Goal: Task Accomplishment & Management: Use online tool/utility

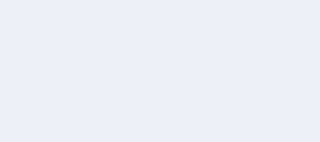
click at [234, 69] on div at bounding box center [160, 71] width 320 height 142
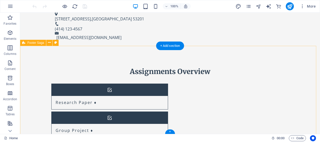
scroll to position [220, 0]
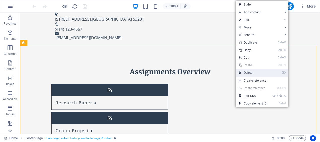
click at [257, 72] on link "⌦ Delete" at bounding box center [253, 73] width 34 height 8
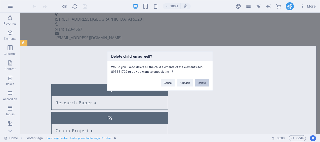
click at [201, 84] on button "Delete" at bounding box center [202, 83] width 14 height 8
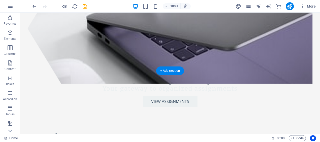
scroll to position [100, 0]
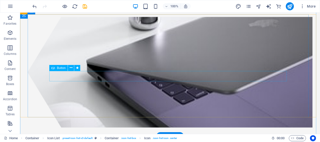
scroll to position [0, 0]
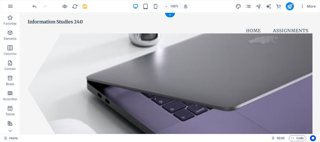
click at [86, 55] on figure at bounding box center [170, 88] width 285 height 111
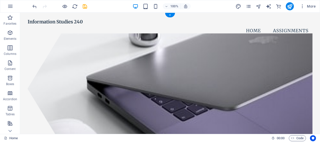
click at [159, 77] on figure at bounding box center [170, 88] width 285 height 111
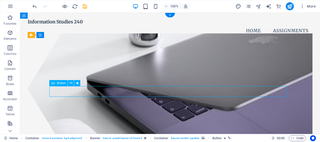
click at [123, 78] on figure at bounding box center [170, 88] width 285 height 111
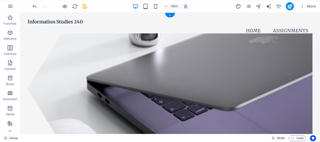
click at [136, 56] on figure at bounding box center [170, 88] width 285 height 111
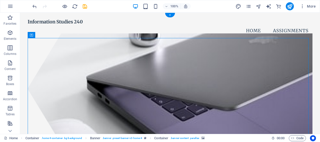
click at [47, 67] on figure at bounding box center [170, 88] width 285 height 111
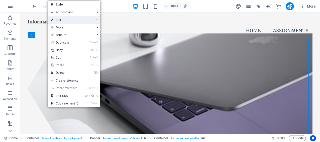
click at [58, 20] on link "⏎ Edit" at bounding box center [65, 20] width 34 height 8
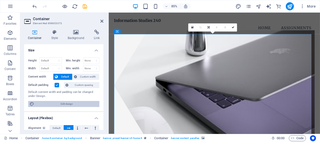
click at [65, 101] on span "Edit design" at bounding box center [67, 104] width 62 height 6
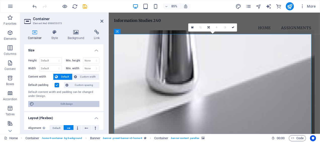
select select "px"
select select "200"
select select "px"
select select "rem"
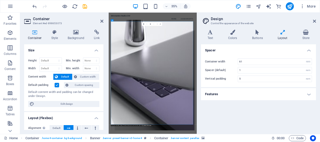
click at [315, 22] on icon at bounding box center [314, 21] width 3 height 4
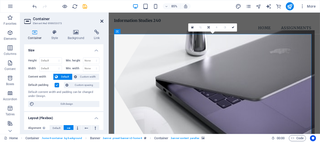
click at [101, 22] on icon at bounding box center [101, 21] width 3 height 4
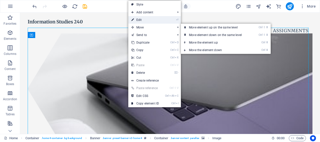
click at [140, 21] on link "⏎ Edit" at bounding box center [145, 20] width 34 height 8
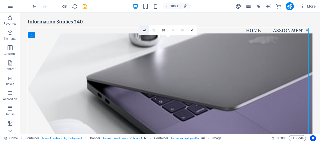
click at [144, 28] on link at bounding box center [145, 30] width 10 height 10
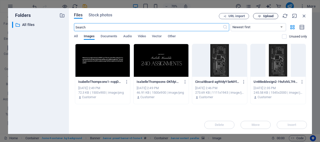
click at [263, 16] on span "Upload" at bounding box center [266, 16] width 21 height 3
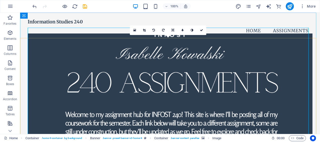
click at [107, 56] on figure at bounding box center [170, 88] width 285 height 111
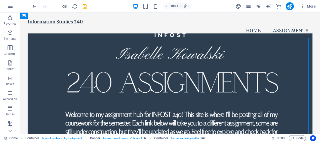
click at [107, 47] on figure at bounding box center [170, 88] width 285 height 111
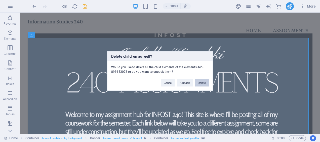
click at [202, 82] on button "Delete" at bounding box center [202, 83] width 14 height 8
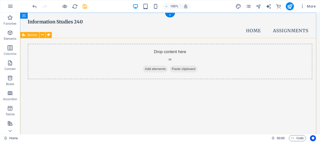
click at [143, 65] on span "Add elements" at bounding box center [155, 68] width 25 height 7
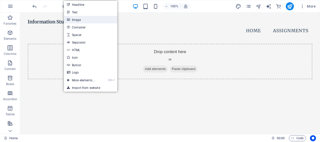
click at [84, 20] on link "Image" at bounding box center [90, 20] width 53 height 8
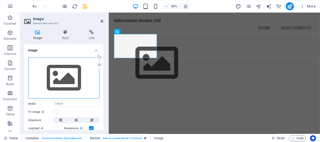
click at [49, 68] on div "Drag files here, click to choose files or select files from Files or our free s…" at bounding box center [63, 77] width 71 height 41
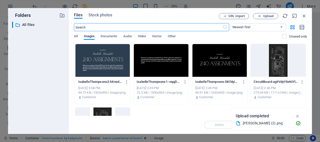
click at [103, 61] on div at bounding box center [102, 60] width 55 height 33
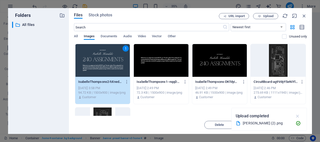
click at [297, 115] on icon "button" at bounding box center [298, 116] width 6 height 6
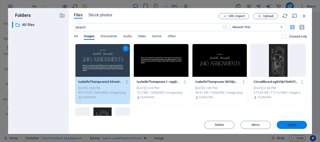
click at [295, 125] on span "Insert" at bounding box center [292, 124] width 9 height 3
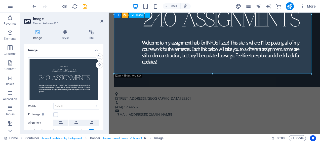
scroll to position [107, 0]
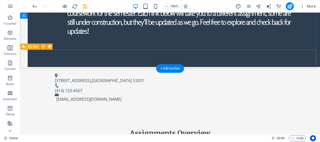
scroll to position [157, 0]
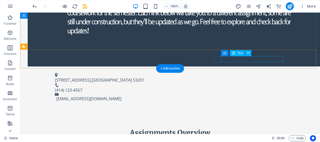
click at [245, 96] on div "[EMAIL_ADDRESS][DOMAIN_NAME]" at bounding box center [170, 99] width 229 height 6
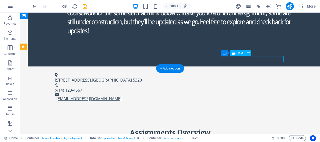
click at [122, 96] on link "[EMAIL_ADDRESS][DOMAIN_NAME]" at bounding box center [88, 99] width 65 height 6
click at [239, 53] on span "Text" at bounding box center [241, 53] width 6 height 3
click at [122, 96] on link "[EMAIL_ADDRESS][DOMAIN_NAME]" at bounding box center [88, 99] width 65 height 6
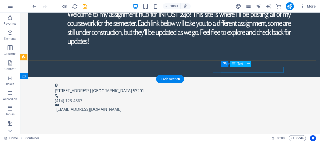
click at [122, 107] on link "[EMAIL_ADDRESS][DOMAIN_NAME]" at bounding box center [88, 110] width 65 height 6
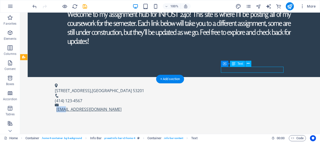
click at [122, 107] on link "[EMAIL_ADDRESS][DOMAIN_NAME]" at bounding box center [88, 110] width 65 height 6
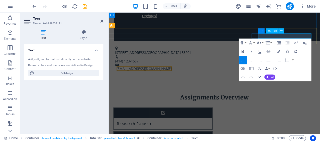
click at [183, 76] on link "[EMAIL_ADDRESS][DOMAIN_NAME]" at bounding box center [150, 79] width 65 height 6
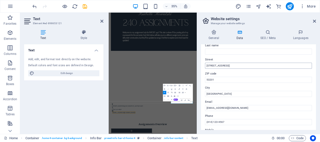
scroll to position [0, 0]
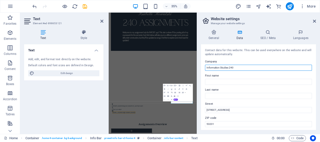
click at [239, 68] on input "Information Studies 240" at bounding box center [258, 68] width 107 height 6
drag, startPoint x: 239, startPoint y: 68, endPoint x: 204, endPoint y: 68, distance: 34.5
click at [204, 68] on div "Contact data for this website. This can be used everywhere on the website and w…" at bounding box center [258, 87] width 115 height 86
type input "[GEOGRAPHIC_DATA][US_STATE]"
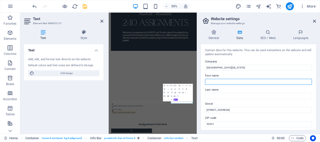
click at [214, 82] on input "First name" at bounding box center [258, 82] width 107 height 6
type input "School of"
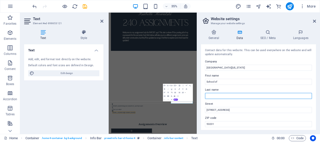
click at [217, 96] on input "Last name" at bounding box center [258, 96] width 107 height 6
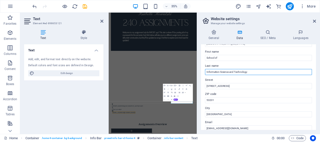
scroll to position [24, 0]
type input "Information Science and Technology"
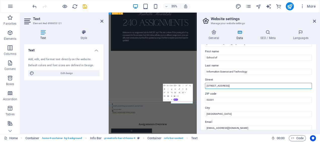
drag, startPoint x: 337, startPoint y: 99, endPoint x: 351, endPoint y: 223, distance: 124.1
drag, startPoint x: 232, startPoint y: 86, endPoint x: 199, endPoint y: 87, distance: 33.5
click at [199, 87] on div "General Data SEO / Meta Languages Website name [DOMAIN_NAME] Logo Drag files he…" at bounding box center [258, 80] width 123 height 108
paste input "[STREET_ADDRESS]"
type input "[STREET_ADDRESS]"
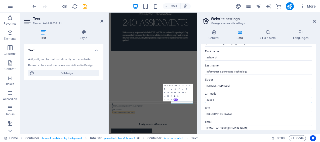
click at [215, 101] on input "53201" at bounding box center [258, 100] width 107 height 6
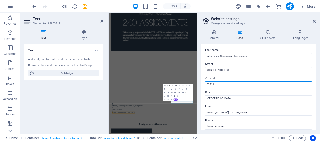
scroll to position [40, 0]
type input "53211"
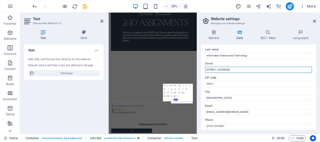
drag, startPoint x: 250, startPoint y: 69, endPoint x: 230, endPoint y: 68, distance: 19.7
click at [230, 68] on input "[STREET_ADDRESS]" at bounding box center [258, 70] width 107 height 6
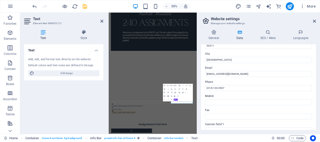
scroll to position [79, 0]
type input "[STREET_ADDRESS]"
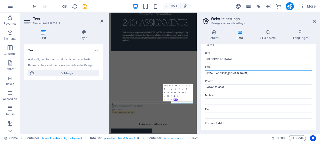
drag, startPoint x: 245, startPoint y: 73, endPoint x: 200, endPoint y: 74, distance: 45.4
click at [200, 74] on div "General Data SEO / Meta Languages Website name [DOMAIN_NAME] Logo Drag files he…" at bounding box center [258, 80] width 123 height 108
type input "[EMAIL_ADDRESS][DOMAIN_NAME]"
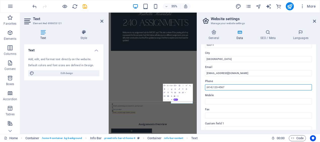
drag, startPoint x: 241, startPoint y: 88, endPoint x: 200, endPoint y: 88, distance: 40.5
click at [200, 88] on div "General Data SEO / Meta Languages Website name [DOMAIN_NAME] Logo Drag files he…" at bounding box center [258, 80] width 123 height 108
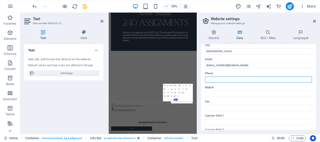
scroll to position [87, 0]
paste input "[PHONE_NUMBER]"
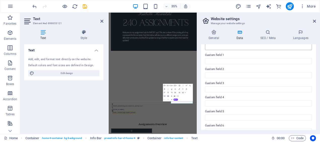
scroll to position [156, 0]
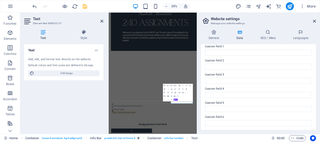
type input "[PHONE_NUMBER]"
click at [270, 21] on h2 "Website settings" at bounding box center [263, 19] width 105 height 5
click at [239, 142] on div at bounding box center [235, 118] width 252 height 295
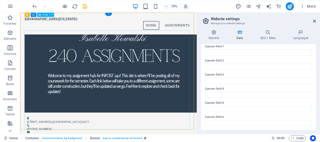
scroll to position [0, 0]
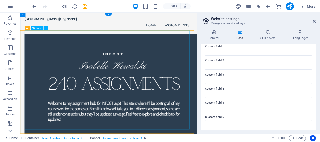
click at [204, 142] on figure at bounding box center [146, 120] width 240 height 152
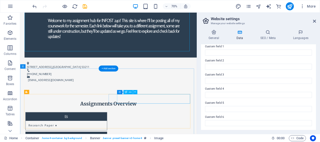
scroll to position [124, 0]
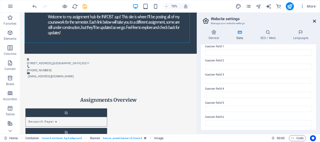
click at [314, 21] on icon at bounding box center [314, 21] width 3 height 4
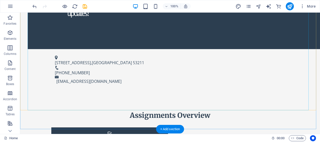
scroll to position [197, 0]
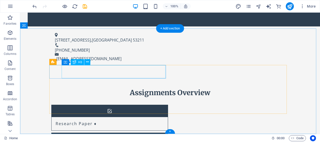
click at [100, 117] on div "Research Paper ♦" at bounding box center [104, 123] width 104 height 13
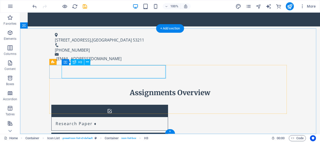
click at [86, 117] on div "Research Paper ♦" at bounding box center [104, 123] width 104 height 13
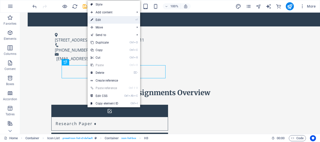
click at [105, 19] on link "⏎ Edit" at bounding box center [105, 20] width 34 height 8
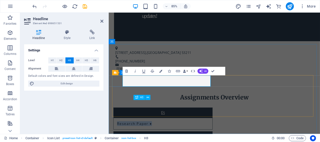
click at [160, 141] on h3 "Research Paper ♦" at bounding box center [139, 143] width 41 height 5
drag, startPoint x: 165, startPoint y: 92, endPoint x: 129, endPoint y: 90, distance: 35.6
click at [129, 141] on h3 "Research Paper ♦" at bounding box center [139, 143] width 41 height 5
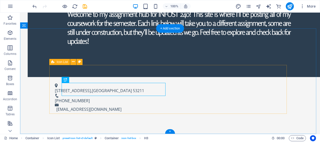
scroll to position [197, 0]
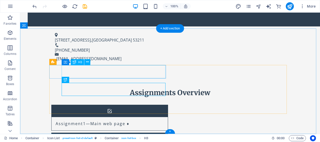
click at [91, 117] on div "Assignment1—Main web page ♦" at bounding box center [104, 123] width 104 height 13
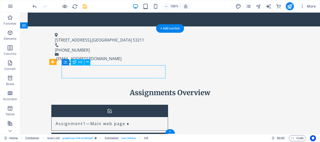
click at [91, 117] on div "Assignment1—Main web page ♦" at bounding box center [104, 123] width 104 height 13
click at [96, 117] on div "Assignment1—Main web page ♦" at bounding box center [104, 123] width 104 height 13
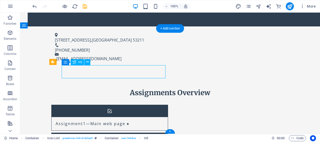
click at [96, 117] on div "Assignment1—Main web page ♦" at bounding box center [104, 123] width 104 height 13
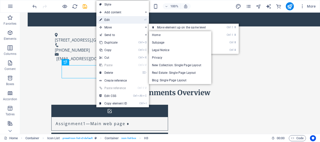
click at [115, 22] on link "⏎ Edit" at bounding box center [113, 20] width 34 height 8
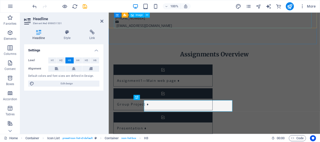
scroll to position [147, 0]
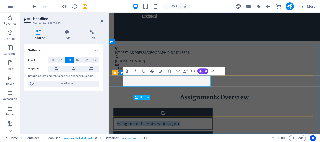
click at [155, 141] on h3 "Assignment1—Main web page ♦" at bounding box center [156, 143] width 74 height 5
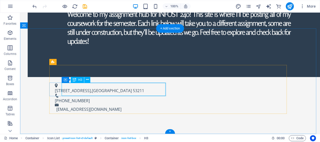
scroll to position [197, 0]
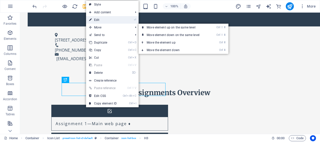
click at [101, 21] on link "⏎ Edit" at bounding box center [103, 20] width 34 height 8
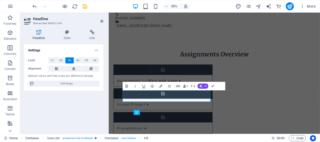
scroll to position [147, 0]
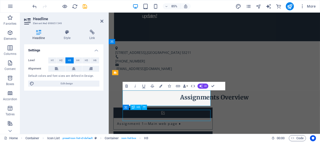
scroll to position [202, 0]
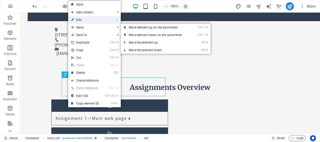
click at [84, 22] on link "⏎ Edit" at bounding box center [85, 20] width 34 height 8
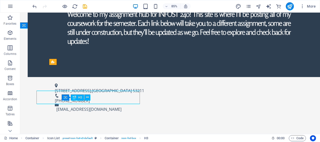
scroll to position [197, 0]
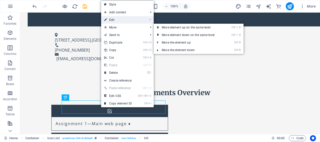
click at [119, 19] on link "⏎ Edit" at bounding box center [118, 20] width 34 height 8
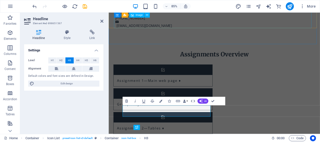
scroll to position [147, 0]
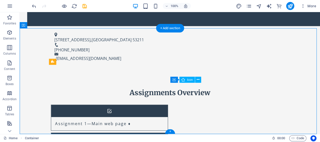
scroll to position [0, 0]
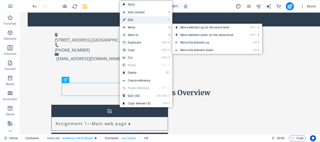
click at [134, 20] on link "⏎ Edit" at bounding box center [137, 20] width 34 height 8
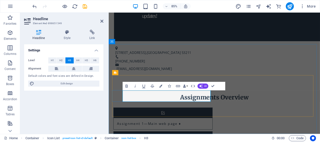
click at [189, 108] on div "Assignments Overview" at bounding box center [233, 112] width 238 height 9
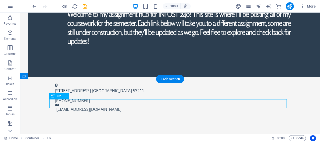
scroll to position [197, 0]
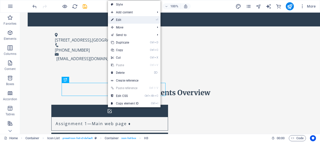
click at [130, 19] on link "⏎ Edit" at bounding box center [125, 20] width 34 height 8
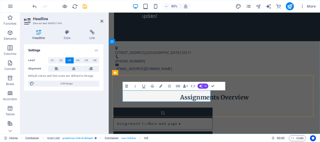
drag, startPoint x: 181, startPoint y: 111, endPoint x: 186, endPoint y: 113, distance: 5.6
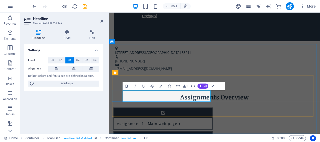
copy h3 "♦"
click at [181, 108] on div "Assignments Overview" at bounding box center [233, 112] width 238 height 9
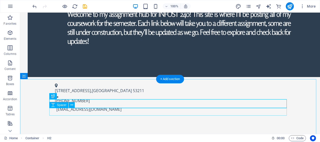
scroll to position [197, 0]
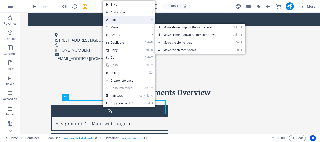
click at [120, 20] on link "⏎ Edit" at bounding box center [120, 20] width 34 height 8
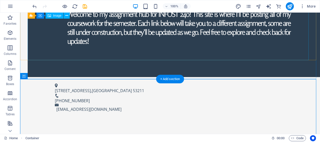
scroll to position [197, 0]
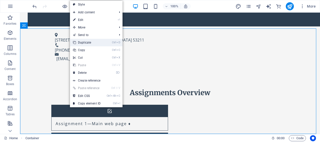
click at [92, 42] on link "Ctrl D Duplicate" at bounding box center [87, 43] width 34 height 8
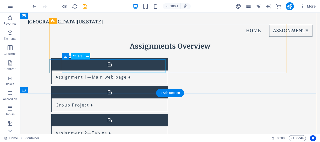
scroll to position [238, 0]
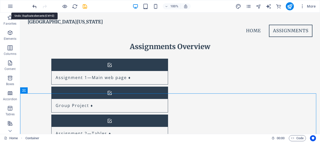
click at [34, 4] on icon "undo" at bounding box center [35, 7] width 6 height 6
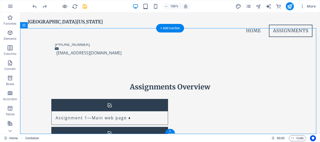
drag, startPoint x: 44, startPoint y: 101, endPoint x: 130, endPoint y: 114, distance: 86.8
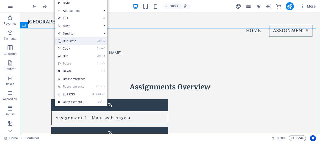
click at [75, 41] on link "Ctrl D Duplicate" at bounding box center [72, 41] width 34 height 8
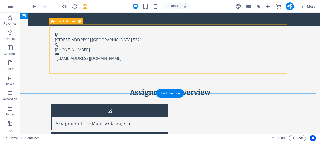
scroll to position [238, 0]
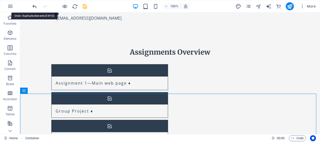
click at [35, 5] on icon "undo" at bounding box center [35, 7] width 6 height 6
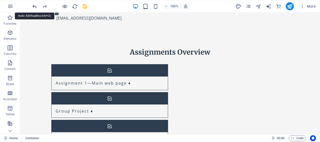
scroll to position [197, 0]
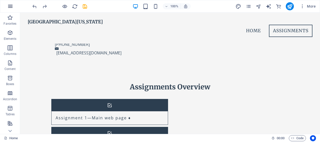
click at [10, 4] on icon "button" at bounding box center [10, 6] width 6 height 6
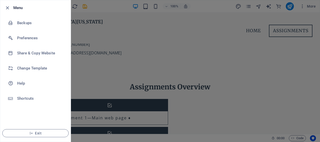
click at [104, 44] on div at bounding box center [160, 71] width 320 height 142
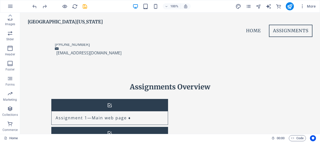
scroll to position [0, 0]
click at [270, 5] on icon "text_generator" at bounding box center [269, 7] width 6 height 6
select select "English"
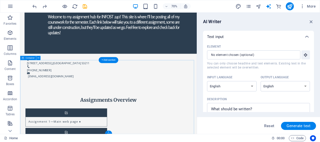
click at [261, 57] on input "Element ​ You can only choose headline and text elements. Existing text in the …" at bounding box center [252, 54] width 90 height 9
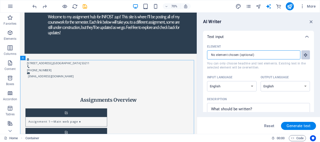
click at [308, 56] on button "Element ​ You can only choose headline and text elements. Existing text in the …" at bounding box center [306, 54] width 9 height 9
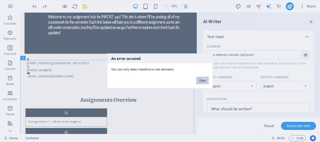
click at [206, 81] on button "Okay" at bounding box center [202, 81] width 13 height 8
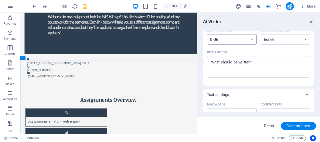
scroll to position [47, 0]
type textarea "x"
click at [235, 62] on textarea "Description x ​" at bounding box center [259, 67] width 98 height 16
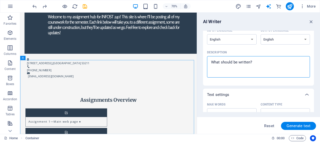
type textarea "i"
type textarea "x"
type textarea "in"
type textarea "x"
type textarea "in"
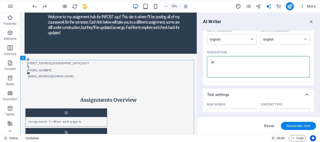
type textarea "x"
type textarea "in t"
type textarea "x"
type textarea "in th"
type textarea "x"
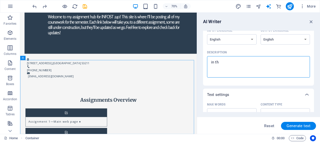
type textarea "in the"
type textarea "x"
type textarea "in the"
type textarea "x"
type textarea "in the"
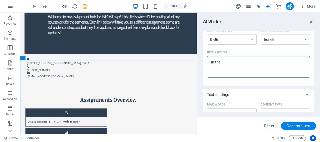
type textarea "x"
type textarea "in th"
type textarea "x"
type textarea "in t"
type textarea "x"
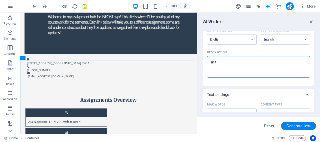
type textarea "in"
type textarea "x"
type textarea "in"
type textarea "x"
type textarea "i"
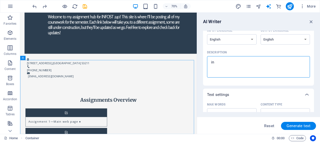
type textarea "x"
type textarea "P"
type textarea "x"
type textarea "Pl"
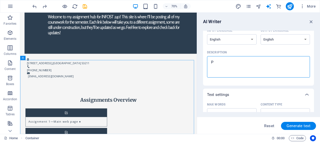
type textarea "x"
type textarea "Ple"
type textarea "x"
type textarea "Plea"
type textarea "x"
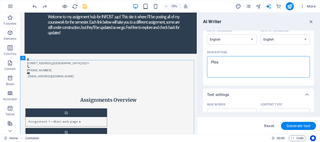
type textarea "Pleas"
type textarea "x"
type textarea "Please"
type textarea "x"
type textarea "Please"
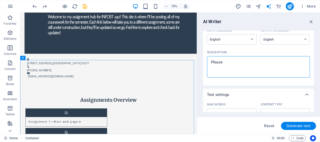
type textarea "x"
type textarea "Please a"
type textarea "x"
type textarea "Please ad"
type textarea "x"
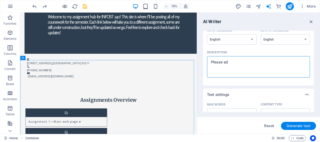
type textarea "Please add"
type textarea "x"
type textarea "Please add"
type textarea "x"
type textarea "Please add m"
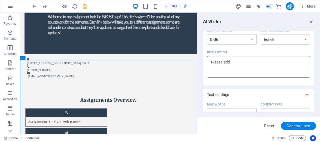
type textarea "x"
type textarea "Please add mo"
type textarea "x"
type textarea "Please add mor"
type textarea "x"
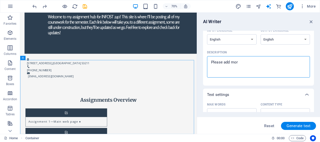
type textarea "Please add more"
type textarea "x"
type textarea "Please add more"
type textarea "x"
type textarea "Please add more a"
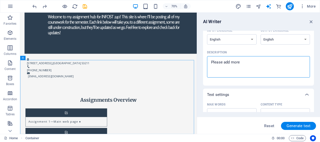
type textarea "x"
type textarea "Please add more as"
type textarea "x"
type textarea "Please add more ass"
type textarea "x"
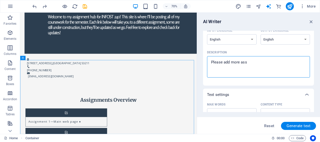
type textarea "Please add more assi"
type textarea "x"
type textarea "Please add more assig"
type textarea "x"
type textarea "Please add more assign"
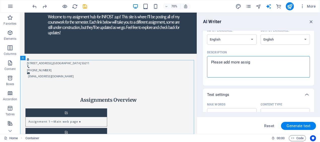
type textarea "x"
type textarea "Please add more assignm"
type textarea "x"
type textarea "Please add more assignme"
type textarea "x"
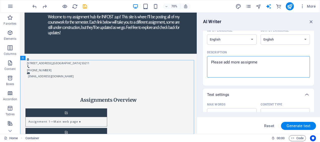
type textarea "Please add more assignmen"
type textarea "x"
type textarea "Please add more assignment"
type textarea "x"
type textarea "Please add more assignment"
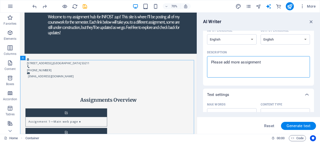
type textarea "x"
type textarea "Please add more assignment b"
type textarea "x"
type textarea "Please add more assignment bo"
type textarea "x"
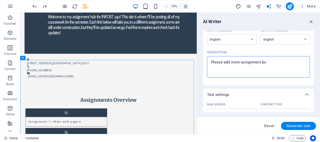
type textarea "Please add more assignment box"
type textarea "x"
type textarea "Please add more assignment boxe"
type textarea "x"
type textarea "Please add more assignment boxes"
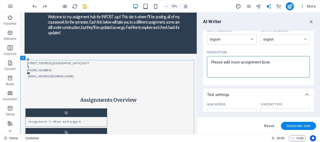
type textarea "x"
type textarea "Please add more assignment boxes"
type textarea "x"
type textarea "Please add more assignment boxes i"
type textarea "x"
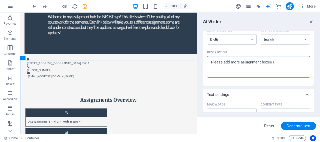
type textarea "Please add more assignment boxes in"
type textarea "x"
type textarea "Please add more assignment boxes in"
type textarea "x"
type textarea "Please add more assignment boxes in t"
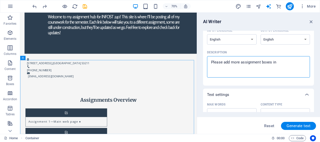
type textarea "x"
type textarea "Please add more assignment boxes in th"
type textarea "x"
type textarea "Please add more assignment boxes in the"
type textarea "x"
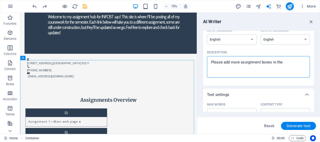
type textarea "Please add more assignment boxes in the"
type textarea "x"
type textarea "Please add more assignment boxes in the a"
type textarea "x"
type textarea "Please add more assignment boxes in the as"
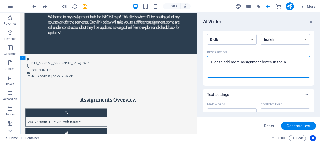
type textarea "x"
type textarea "Please add more assignment boxes in the ass"
type textarea "x"
type textarea "Please add more assignment boxes in the as"
type textarea "x"
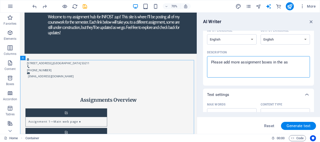
type textarea "Please add more assignment boxes in the a"
type textarea "x"
type textarea "Please add more assignment boxes in the"
type textarea "x"
type textarea "Please add more assignment boxes in the"
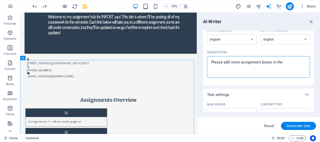
type textarea "x"
type textarea "Please add more assignment boxes in the"
type textarea "x"
type textarea "Please add more assignment boxes in the ""
type textarea "x"
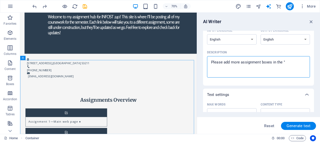
type textarea "Please add more assignment boxes in the "a"
type textarea "x"
type textarea "Please add more assignment boxes in the "as"
type textarea "x"
type textarea "Please add more assignment boxes in the "ass"
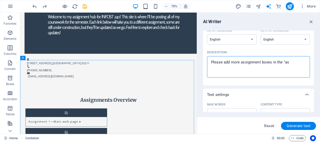
type textarea "x"
type textarea "Please add more assignment boxes in the "assi"
type textarea "x"
type textarea "Please add more assignment boxes in the "assig"
type textarea "x"
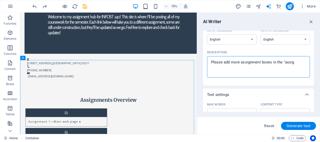
type textarea "Please add more assignment boxes in the "assign"
type textarea "x"
type textarea "Please add more assignment boxes in the "assignm"
type textarea "x"
type textarea "Please add more assignment boxes in the "assignme"
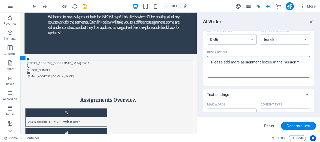
type textarea "x"
type textarea "Please add more assignment boxes in the "assignmen"
type textarea "x"
type textarea "Please add more assignment boxes in the "assignment"
type textarea "x"
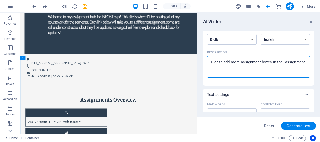
type textarea "Please add more assignment boxes in the "assignment"
type textarea "x"
type textarea "Please add more assignment boxes in the "assignment o"
type textarea "x"
type textarea "Please add more assignment boxes in the "assignment ov"
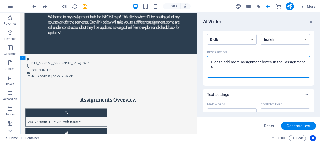
type textarea "x"
type textarea "Please add more assignment boxes in the "assignment ove"
type textarea "x"
type textarea "Please add more assignment boxes in the "assignment over"
type textarea "x"
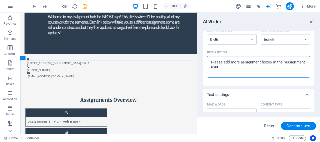
type textarea "Please add more assignment boxes in the "assignment overv"
type textarea "x"
type textarea "Please add more assignment boxes in the "assignment overvi"
type textarea "x"
type textarea "Please add more assignment boxes in the "assignment overvie"
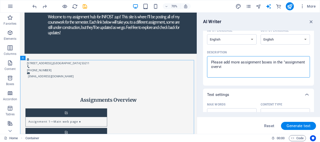
type textarea "x"
type textarea "Please add more assignment boxes in the "assignment overview"
type textarea "x"
type textarea "Please add more assignment boxes in the "assignment overview"
type textarea "x"
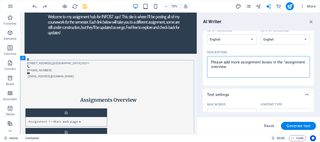
type textarea "Please add more assignment boxes in the "assignment overview c"
type textarea "x"
type textarea "Please add more assignment boxes in the "assignment overview co"
type textarea "x"
type textarea "Please add more assignment boxes in the "assignment overview c"
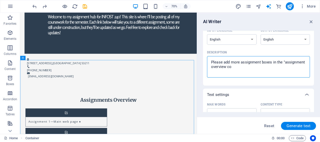
type textarea "x"
type textarea "Please add more assignment boxes in the "assignment overview"
type textarea "x"
type textarea "Please add more assignment boxes in the "assignment overview ""
type textarea "x"
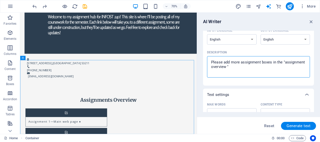
type textarea "Please add more assignment boxes in the "assignment overview ""
type textarea "x"
type textarea "Please add more assignment boxes in the "assignment overview " c"
type textarea "x"
type textarea "Please add more assignment boxes in the "assignment overview " co"
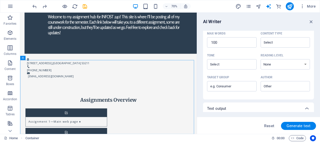
scroll to position [149, 0]
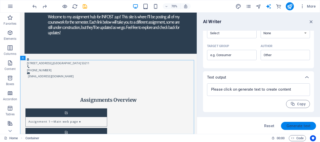
click at [295, 124] on span "Generate text" at bounding box center [299, 126] width 24 height 4
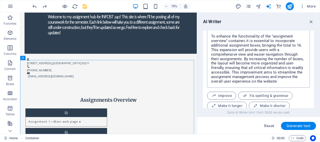
scroll to position [220, 0]
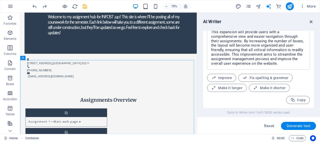
click at [313, 22] on icon "button" at bounding box center [312, 22] width 6 height 6
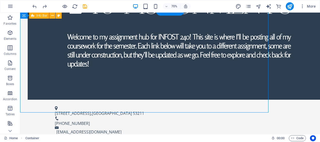
scroll to position [197, 0]
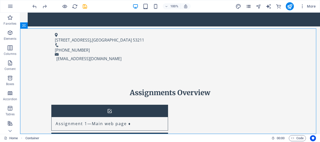
click at [250, 6] on icon "pages" at bounding box center [249, 7] width 6 height 6
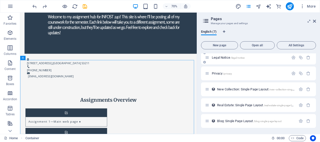
scroll to position [0, 0]
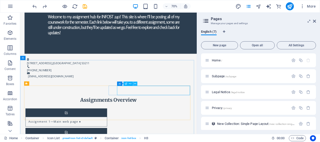
click at [134, 84] on icon at bounding box center [135, 84] width 2 height 4
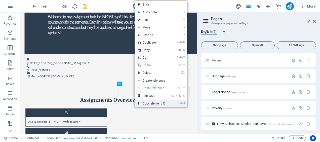
click at [152, 102] on link "Ctrl I Copy element ID" at bounding box center [152, 104] width 34 height 8
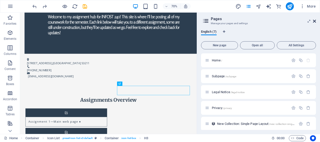
click at [314, 22] on icon at bounding box center [314, 21] width 3 height 4
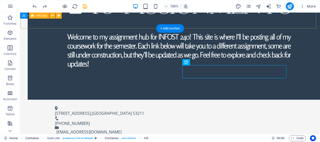
scroll to position [197, 0]
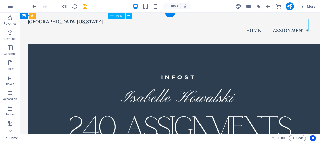
scroll to position [203, 0]
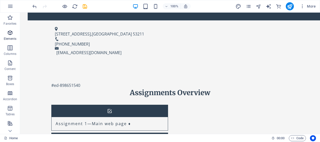
click at [11, 38] on p "Elements" at bounding box center [10, 39] width 13 height 4
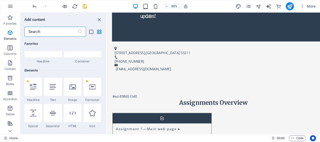
scroll to position [54, 0]
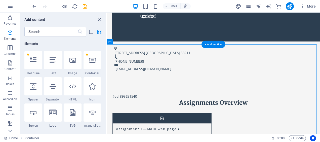
drag, startPoint x: 109, startPoint y: 97, endPoint x: 154, endPoint y: 102, distance: 45.6
click at [119, 131] on figure at bounding box center [172, 137] width 116 height 12
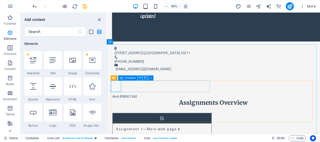
click at [142, 77] on button at bounding box center [140, 78] width 5 height 5
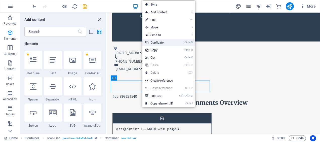
click at [157, 44] on link "Ctrl D Duplicate" at bounding box center [160, 43] width 34 height 8
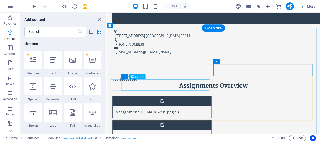
scroll to position [171, 0]
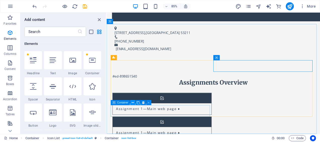
click at [132, 104] on icon at bounding box center [133, 102] width 2 height 5
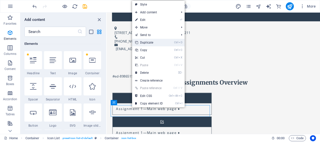
click at [146, 42] on link "Ctrl D Duplicate" at bounding box center [149, 43] width 34 height 8
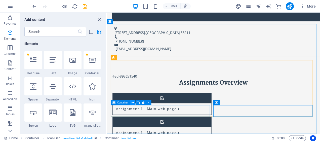
click at [131, 103] on button at bounding box center [132, 102] width 5 height 5
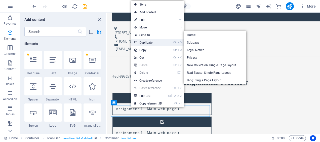
click at [148, 41] on link "Ctrl D Duplicate" at bounding box center [148, 43] width 34 height 8
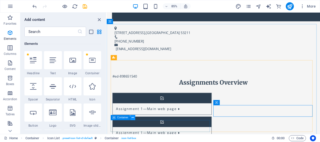
click at [132, 119] on icon at bounding box center [133, 118] width 2 height 5
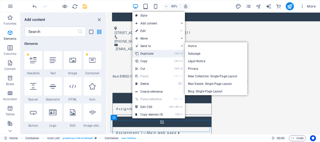
click at [149, 54] on link "Ctrl D Duplicate" at bounding box center [149, 54] width 34 height 8
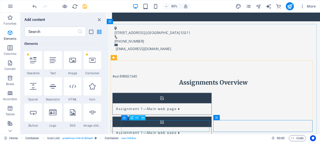
click at [144, 118] on icon at bounding box center [143, 118] width 2 height 5
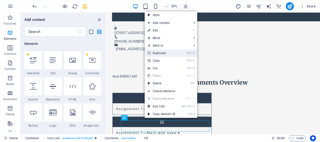
click at [161, 52] on link "Ctrl D Duplicate" at bounding box center [162, 53] width 34 height 8
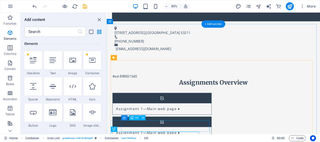
click at [143, 117] on icon at bounding box center [143, 118] width 2 height 5
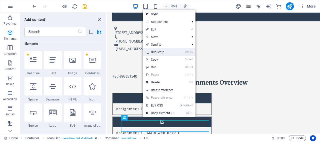
click at [161, 53] on link "Ctrl D Duplicate" at bounding box center [160, 52] width 34 height 8
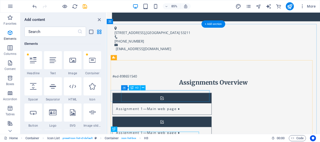
scroll to position [216, 0]
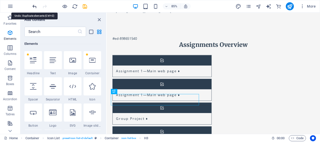
click at [32, 4] on icon "undo" at bounding box center [35, 7] width 6 height 6
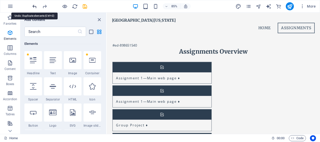
click at [32, 4] on icon "undo" at bounding box center [35, 7] width 6 height 6
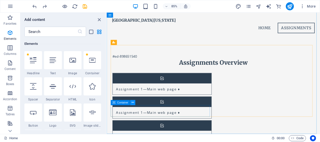
click at [133, 103] on icon at bounding box center [133, 102] width 2 height 5
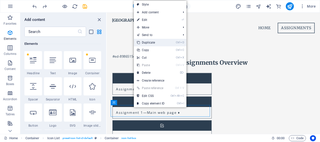
click at [149, 42] on link "Ctrl D Duplicate" at bounding box center [151, 43] width 34 height 8
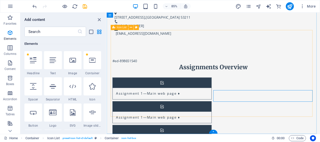
scroll to position [207, 0]
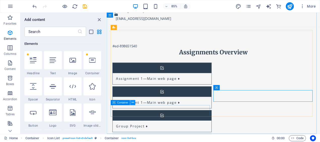
click at [131, 104] on button at bounding box center [132, 102] width 5 height 5
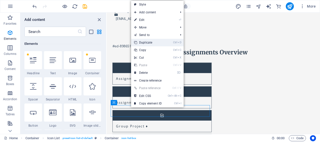
click at [150, 43] on link "Ctrl D Duplicate" at bounding box center [148, 43] width 34 height 8
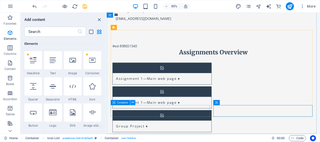
click at [131, 103] on button at bounding box center [132, 102] width 5 height 5
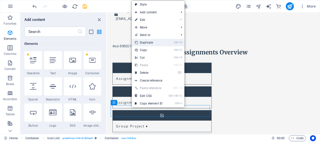
click at [150, 41] on link "Ctrl D Duplicate" at bounding box center [149, 43] width 34 height 8
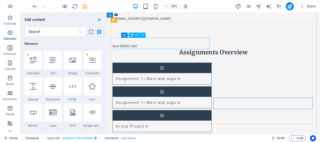
scroll to position [216, 0]
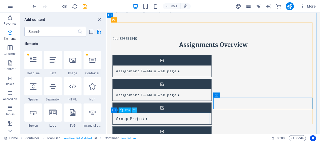
click at [133, 111] on icon at bounding box center [134, 110] width 2 height 5
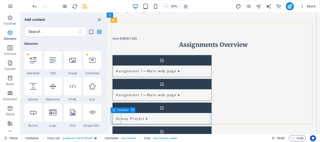
click at [134, 110] on icon at bounding box center [133, 110] width 2 height 5
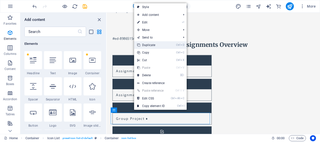
click at [153, 46] on link "Ctrl D Duplicate" at bounding box center [151, 45] width 34 height 8
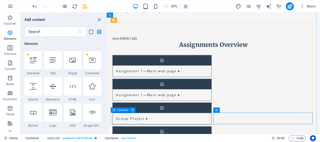
click at [132, 111] on icon at bounding box center [133, 110] width 2 height 5
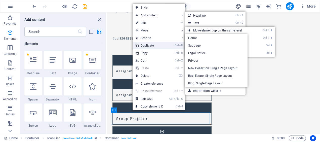
click at [148, 45] on link "Ctrl D Duplicate" at bounding box center [150, 46] width 34 height 8
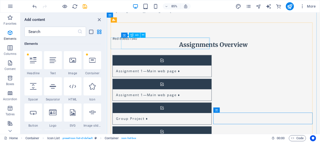
scroll to position [242, 0]
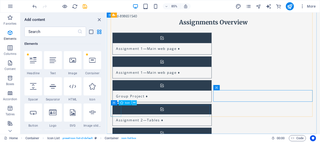
click at [134, 103] on icon at bounding box center [134, 103] width 2 height 5
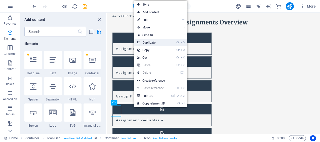
click at [149, 41] on link "Ctrl D Duplicate" at bounding box center [151, 43] width 34 height 8
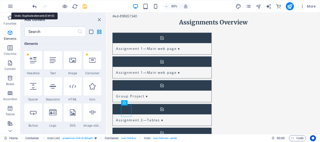
click at [33, 5] on icon "undo" at bounding box center [35, 7] width 6 height 6
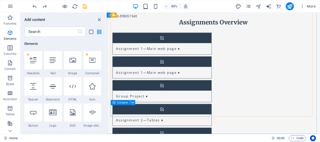
click at [133, 104] on icon at bounding box center [133, 102] width 2 height 5
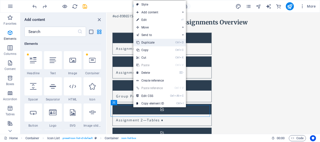
click at [150, 44] on link "Ctrl D Duplicate" at bounding box center [150, 43] width 34 height 8
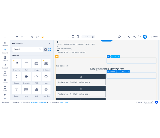
scroll to position [186, 0]
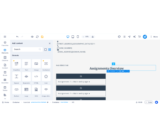
scroll to position [136, 0]
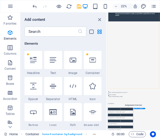
drag, startPoint x: 159, startPoint y: 216, endPoint x: 74, endPoint y: 212, distance: 85.2
click at [100, 21] on icon "close panel" at bounding box center [99, 20] width 6 height 6
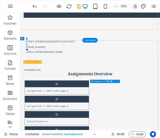
scroll to position [176, 0]
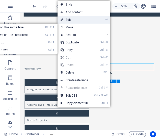
click at [71, 20] on link "⏎ Edit" at bounding box center [74, 20] width 34 height 8
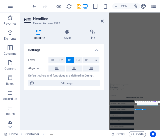
scroll to position [133, 0]
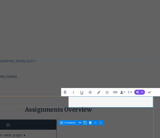
drag, startPoint x: 167, startPoint y: 180, endPoint x: 126, endPoint y: 180, distance: 41.3
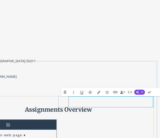
drag, startPoint x: 127, startPoint y: 179, endPoint x: 93, endPoint y: 181, distance: 33.5
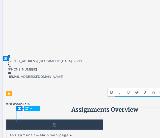
drag, startPoint x: 33, startPoint y: 197, endPoint x: 175, endPoint y: -91, distance: 321.3
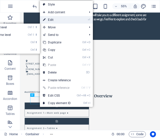
click at [54, 19] on link "⏎ Edit" at bounding box center [57, 20] width 34 height 8
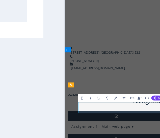
drag, startPoint x: 117, startPoint y: 189, endPoint x: 86, endPoint y: 189, distance: 30.5
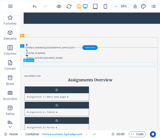
scroll to position [173, 0]
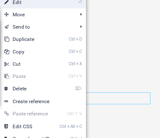
click at [78, 20] on link "⏎ Edit" at bounding box center [79, 20] width 34 height 8
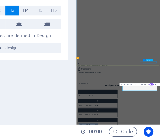
scroll to position [0, 0]
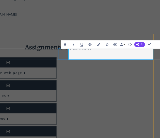
drag, startPoint x: 147, startPoint y: 135, endPoint x: 96, endPoint y: 136, distance: 51.1
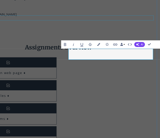
click at [142, 116] on div "#ed-898651540" at bounding box center [79, 119] width 238 height 6
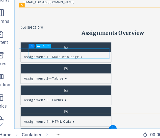
scroll to position [212, 0]
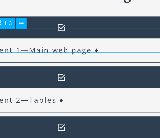
click at [13, 73] on div "HTML Forms Assignment ♦" at bounding box center [3, 79] width 104 height 13
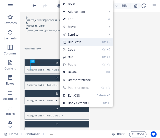
scroll to position [0, 0]
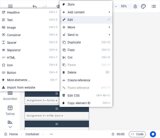
click at [83, 16] on link "⏎ Edit" at bounding box center [76, 20] width 34 height 8
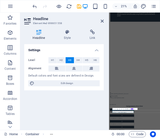
click at [104, 20] on aside "Headline Element #ed-898651558 Headline Style Link Settings Level H1 H2 H3 H4 H…" at bounding box center [64, 72] width 89 height 118
click at [101, 20] on icon at bounding box center [101, 21] width 3 height 4
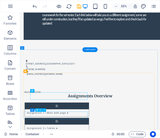
scroll to position [162, 0]
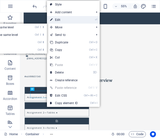
click at [59, 19] on link "⏎ Edit" at bounding box center [64, 20] width 34 height 8
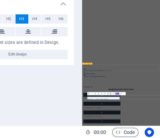
scroll to position [0, 0]
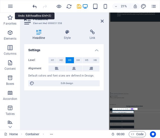
click at [34, 7] on icon "undo" at bounding box center [35, 7] width 6 height 6
click at [34, 5] on icon "undo" at bounding box center [35, 7] width 6 height 6
click at [45, 5] on icon "redo" at bounding box center [45, 7] width 6 height 6
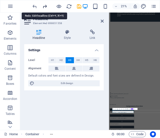
click at [45, 5] on icon "redo" at bounding box center [45, 7] width 6 height 6
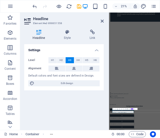
click at [45, 5] on div at bounding box center [56, 6] width 50 height 8
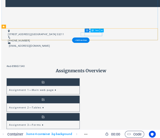
scroll to position [166, 0]
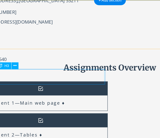
click at [42, 131] on div "Assignment 3—Forms ♦" at bounding box center [25, 137] width 104 height 13
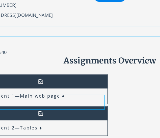
scroll to position [141, 0]
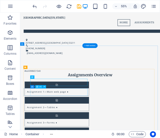
click at [45, 89] on div "Container H3" at bounding box center [39, 87] width 18 height 4
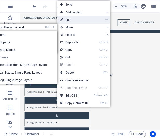
click at [81, 22] on link "⏎ Edit" at bounding box center [74, 20] width 34 height 8
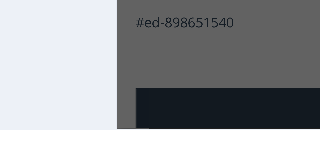
scroll to position [179, 0]
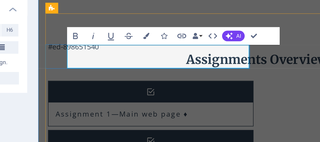
click at [103, 89] on h3 "Assignment 3—Forms ♦" at bounding box center [75, 91] width 55 height 5
copy h3 "♦"
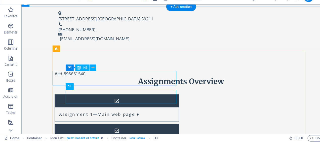
scroll to position [232, 0]
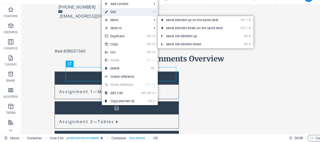
click at [111, 21] on link "⏎ Edit" at bounding box center [113, 20] width 34 height 8
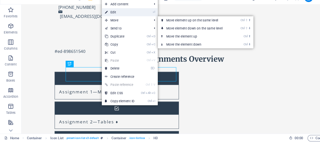
scroll to position [203, 0]
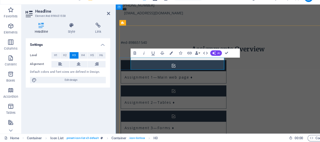
click at [195, 78] on div "Assignment 1—Main web page ♦" at bounding box center [174, 84] width 104 height 13
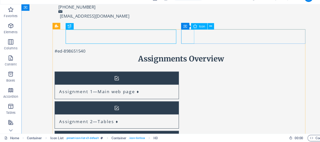
scroll to position [0, 0]
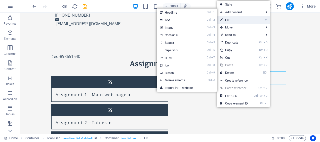
click at [232, 18] on link "⏎ Edit" at bounding box center [234, 20] width 34 height 8
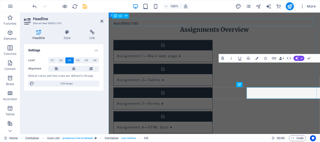
scroll to position [203, 0]
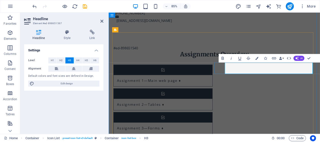
drag, startPoint x: 299, startPoint y: 78, endPoint x: 250, endPoint y: 79, distance: 49.6
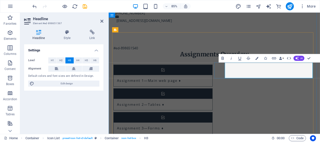
drag, startPoint x: 278, startPoint y: 84, endPoint x: 249, endPoint y: 84, distance: 29.2
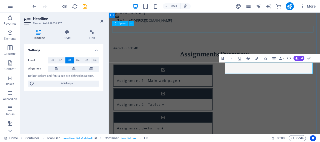
click at [320, 66] on div at bounding box center [233, 70] width 238 height 8
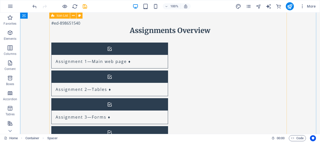
scroll to position [266, 0]
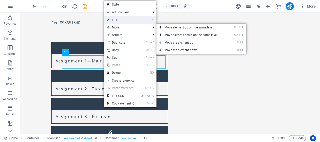
click at [117, 21] on link "⏎ Edit" at bounding box center [121, 20] width 34 height 8
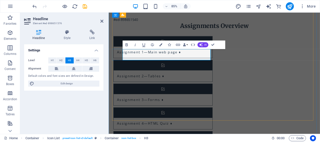
drag, startPoint x: 207, startPoint y: 62, endPoint x: 130, endPoint y: 61, distance: 77.3
click at [101, 20] on icon at bounding box center [101, 21] width 3 height 4
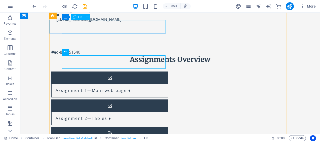
scroll to position [266, 0]
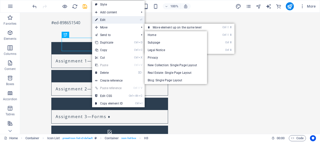
click at [110, 18] on link "⏎ Edit" at bounding box center [109, 20] width 34 height 8
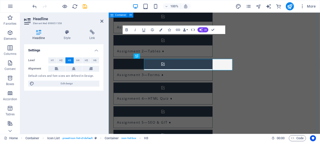
scroll to position [236, 0]
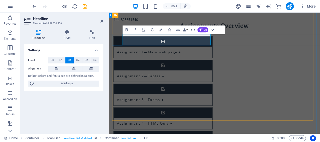
drag, startPoint x: 158, startPoint y: 45, endPoint x: 124, endPoint y: 42, distance: 34.9
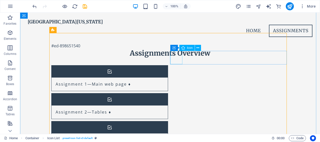
scroll to position [232, 0]
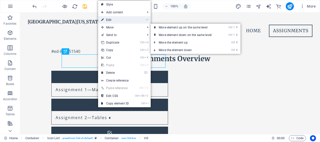
click at [119, 21] on link "⏎ Edit" at bounding box center [115, 20] width 34 height 8
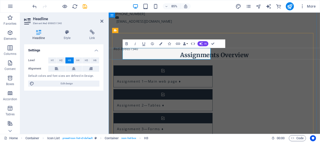
drag, startPoint x: 157, startPoint y: 59, endPoint x: 120, endPoint y: 58, distance: 37.0
click at [120, 131] on div "Assignment 3—Forms ♦" at bounding box center [173, 143] width 116 height 25
click at [218, 58] on div "Assignments Overview" at bounding box center [233, 62] width 238 height 9
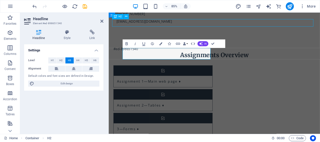
scroll to position [231, 0]
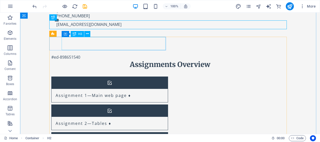
click at [97, 89] on div "Assignment 1—Main web page ♦" at bounding box center [104, 95] width 104 height 13
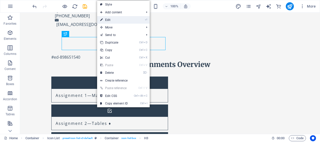
click at [122, 21] on link "⏎ Edit" at bounding box center [114, 20] width 34 height 8
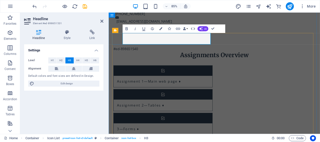
click at [158, 91] on h3 "Assignment 1—Main web page ♦" at bounding box center [156, 93] width 75 height 5
drag, startPoint x: 158, startPoint y: 41, endPoint x: 122, endPoint y: 40, distance: 36.5
click at [122, 75] on div "Assignment 1—Main web page ♦" at bounding box center [173, 87] width 116 height 25
click at [286, 58] on div "Assignments Overview" at bounding box center [233, 62] width 238 height 9
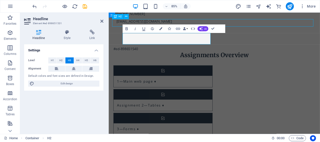
scroll to position [231, 0]
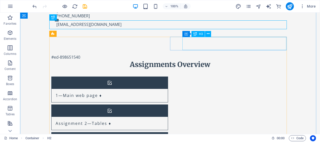
click at [155, 117] on div "Assignment 2—Tables ♦" at bounding box center [104, 123] width 104 height 13
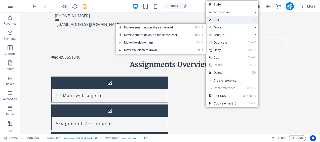
click at [218, 19] on link "⏎ Edit" at bounding box center [223, 20] width 34 height 8
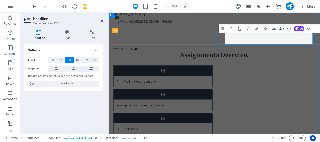
click at [174, 119] on h3 "Assignment 2—Tables ♦" at bounding box center [147, 121] width 56 height 5
click at [195, 67] on div at bounding box center [233, 71] width 238 height 8
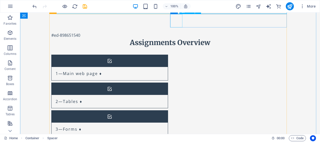
scroll to position [256, 0]
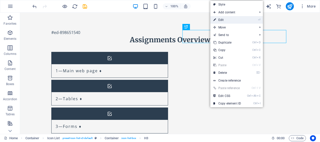
click at [226, 18] on link "⏎ Edit" at bounding box center [228, 20] width 34 height 8
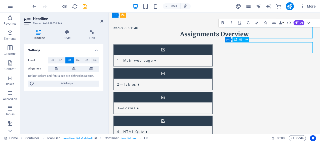
scroll to position [256, 0]
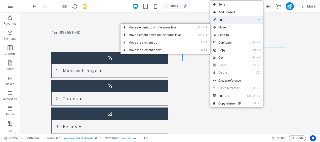
click at [225, 18] on link "⏎ Edit" at bounding box center [228, 20] width 34 height 8
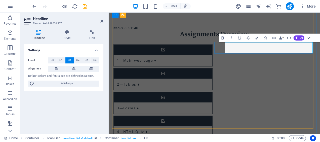
click at [218, 90] on div "2—Tables ♦" at bounding box center [167, 96] width 104 height 13
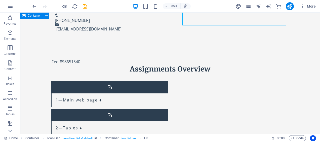
scroll to position [256, 0]
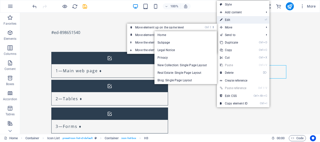
click at [230, 20] on link "⏎ Edit" at bounding box center [234, 20] width 34 height 8
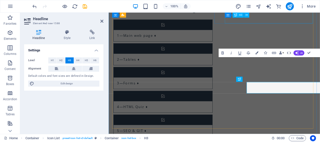
scroll to position [227, 0]
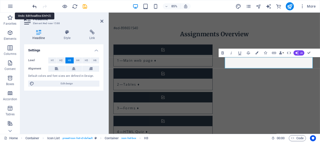
click at [34, 7] on icon "undo" at bounding box center [35, 7] width 6 height 6
click at [44, 6] on icon "redo" at bounding box center [45, 7] width 6 height 6
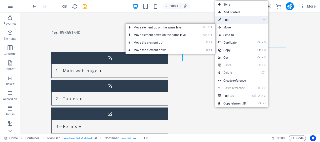
click at [225, 21] on link "⏎ Edit" at bounding box center [233, 20] width 34 height 8
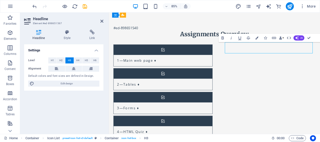
drag, startPoint x: 298, startPoint y: 56, endPoint x: 294, endPoint y: 55, distance: 3.7
drag, startPoint x: 300, startPoint y: 55, endPoint x: 292, endPoint y: 53, distance: 8.2
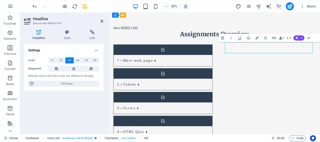
drag, startPoint x: 292, startPoint y: 53, endPoint x: 297, endPoint y: 54, distance: 5.7
copy h3 "♦"
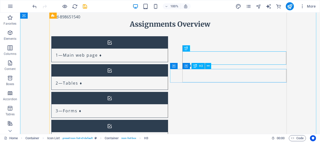
scroll to position [272, 0]
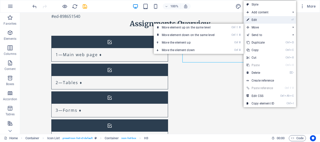
click at [256, 20] on link "⏎ Edit" at bounding box center [261, 20] width 34 height 8
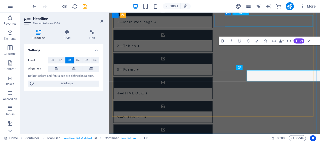
scroll to position [241, 0]
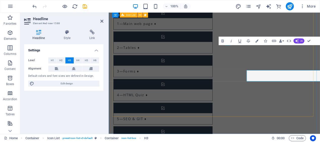
scroll to position [241, 0]
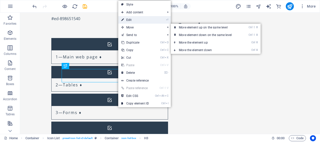
click at [132, 18] on link "⏎ Edit" at bounding box center [135, 20] width 34 height 8
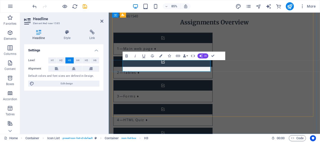
drag, startPoint x: 208, startPoint y: 77, endPoint x: 132, endPoint y: 77, distance: 75.8
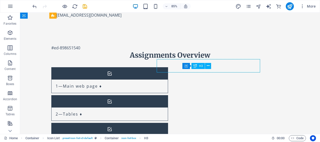
scroll to position [270, 0]
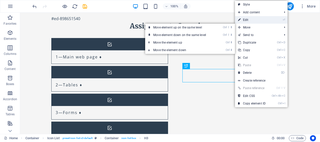
click at [251, 20] on link "⏎ Edit" at bounding box center [252, 20] width 34 height 8
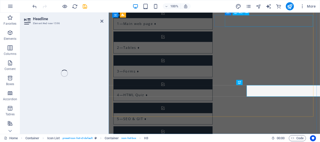
scroll to position [241, 0]
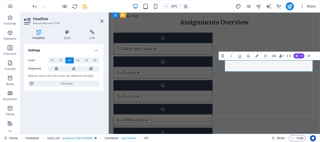
drag, startPoint x: 328, startPoint y: 75, endPoint x: 257, endPoint y: 76, distance: 71.0
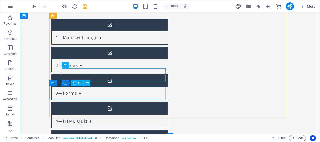
scroll to position [292, 0]
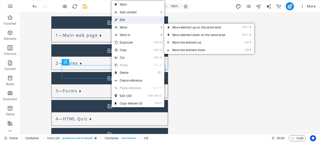
click at [125, 21] on link "⏎ Edit" at bounding box center [129, 20] width 34 height 8
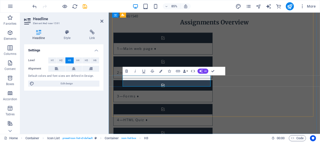
drag, startPoint x: 209, startPoint y: 93, endPoint x: 138, endPoint y: 97, distance: 71.4
drag, startPoint x: 155, startPoint y: 98, endPoint x: 129, endPoint y: 97, distance: 26.5
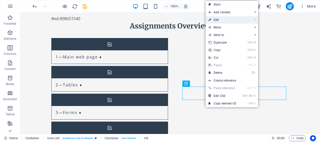
click at [231, 21] on link "⏎ Edit" at bounding box center [223, 20] width 34 height 8
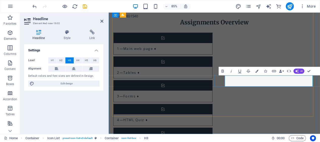
drag, startPoint x: 329, startPoint y: 93, endPoint x: 252, endPoint y: 92, distance: 77.1
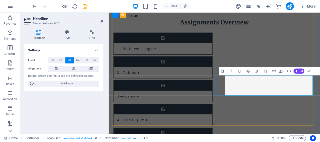
drag, startPoint x: 277, startPoint y: 99, endPoint x: 246, endPoint y: 97, distance: 31.3
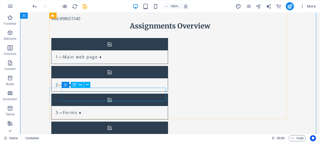
scroll to position [292, 0]
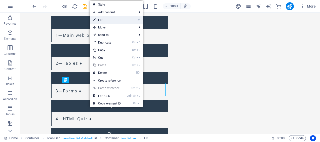
click at [101, 20] on link "⏎ Edit" at bounding box center [107, 20] width 34 height 8
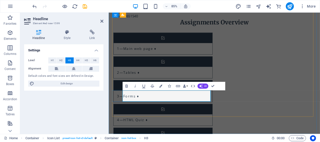
drag, startPoint x: 209, startPoint y: 111, endPoint x: 126, endPoint y: 115, distance: 83.4
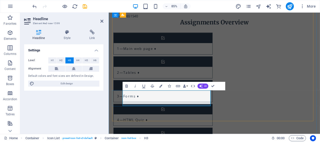
drag, startPoint x: 156, startPoint y: 116, endPoint x: 128, endPoint y: 116, distance: 27.4
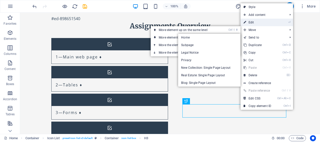
click at [256, 22] on link "⏎ Edit" at bounding box center [258, 23] width 34 height 8
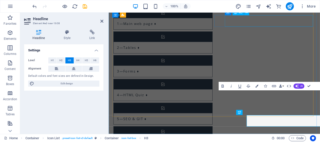
scroll to position [241, 0]
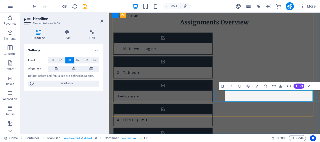
drag, startPoint x: 329, startPoint y: 112, endPoint x: 242, endPoint y: 111, distance: 87.1
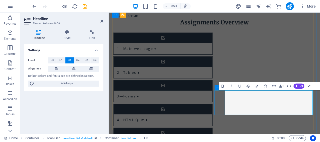
scroll to position [255, 0]
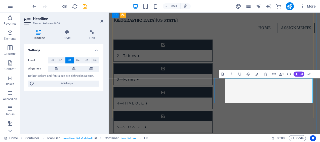
drag, startPoint x: 276, startPoint y: 102, endPoint x: 248, endPoint y: 99, distance: 29.1
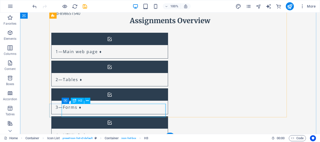
scroll to position [297, 0]
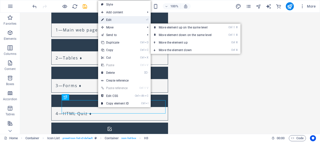
click at [125, 21] on link "⏎ Edit" at bounding box center [115, 20] width 34 height 8
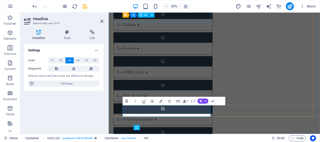
scroll to position [246, 0]
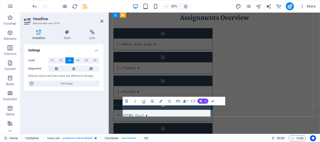
drag, startPoint x: 207, startPoint y: 129, endPoint x: 129, endPoint y: 126, distance: 78.9
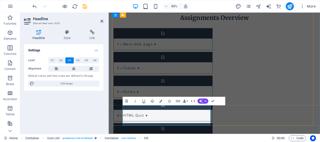
drag, startPoint x: 155, startPoint y: 133, endPoint x: 127, endPoint y: 132, distance: 28.0
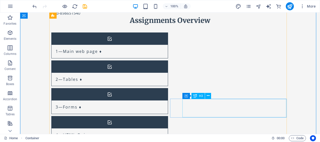
scroll to position [297, 0]
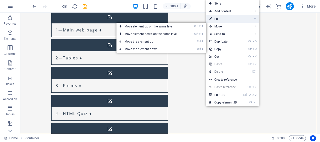
click at [221, 20] on link "⏎ Edit" at bounding box center [223, 19] width 34 height 8
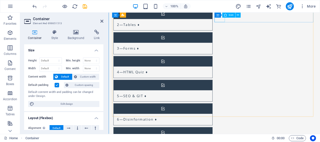
scroll to position [246, 0]
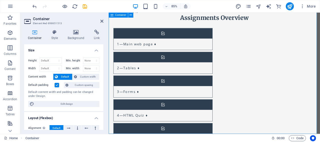
click at [102, 20] on icon at bounding box center [101, 21] width 3 height 4
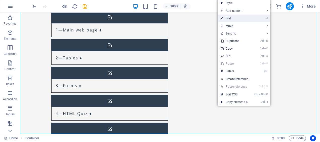
click at [241, 18] on link "⏎ Edit" at bounding box center [235, 19] width 34 height 8
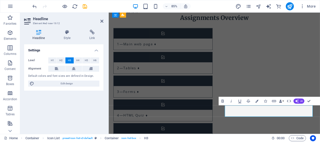
drag, startPoint x: 329, startPoint y: 129, endPoint x: 252, endPoint y: 126, distance: 77.1
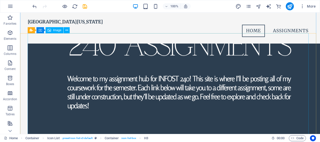
scroll to position [0, 0]
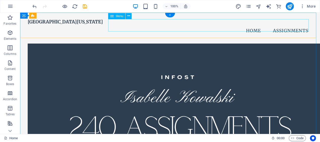
click at [290, 25] on nav "Home Assignments" at bounding box center [170, 31] width 285 height 13
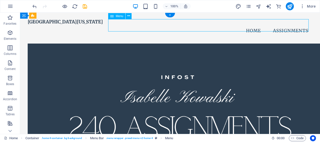
click at [290, 25] on nav "Home Assignments" at bounding box center [170, 31] width 285 height 13
click at [255, 25] on nav "Home Assignments" at bounding box center [170, 31] width 285 height 13
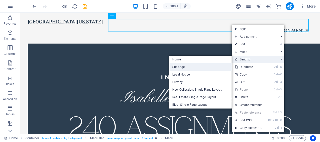
click at [197, 67] on link "Subpage" at bounding box center [200, 67] width 62 height 8
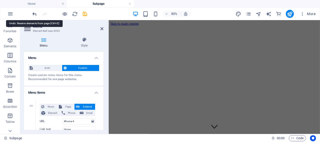
click at [36, 14] on icon "undo" at bounding box center [35, 14] width 6 height 6
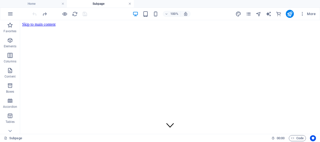
click at [129, 4] on link at bounding box center [129, 4] width 3 height 5
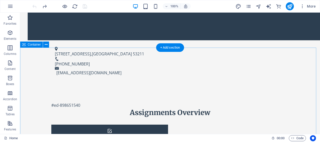
scroll to position [171, 0]
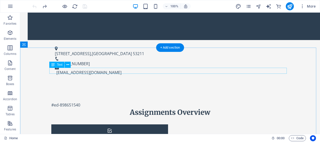
click at [75, 102] on div "#ed-898651540" at bounding box center [170, 105] width 238 height 6
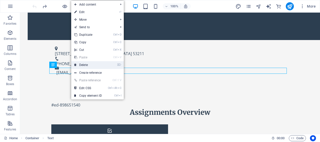
click at [87, 65] on link "⌦ Delete" at bounding box center [88, 65] width 34 height 8
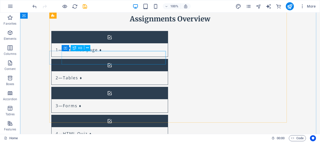
scroll to position [284, 0]
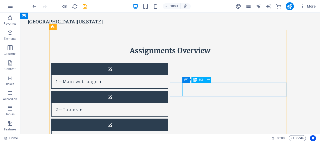
scroll to position [225, 0]
